Goal: Find specific page/section: Find specific page/section

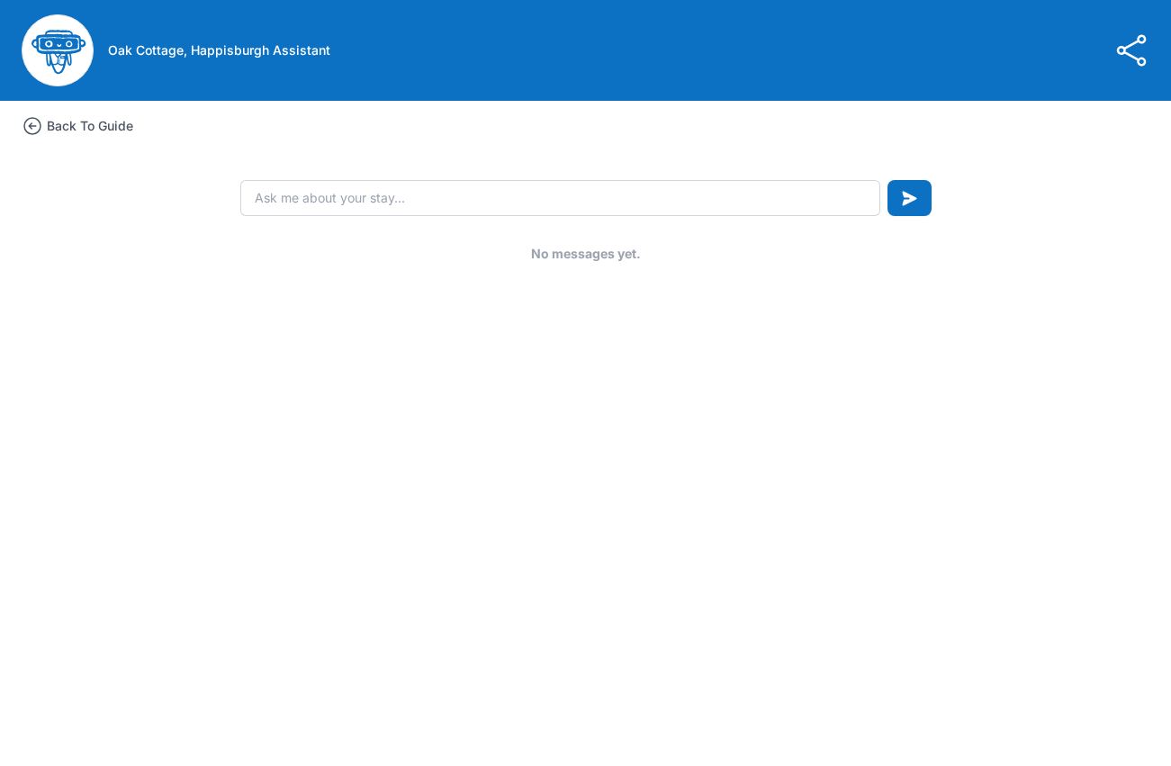
click at [36, 125] on icon at bounding box center [33, 126] width 22 height 22
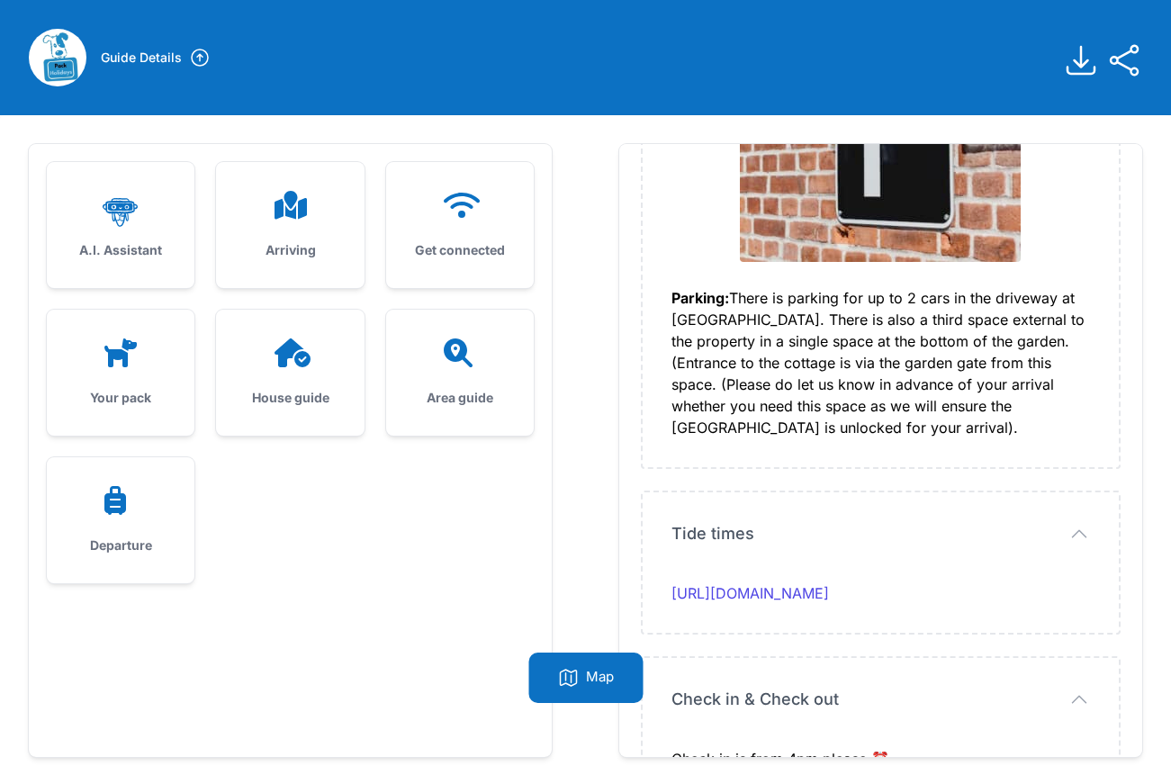
click at [53, 65] on img at bounding box center [58, 58] width 58 height 58
